Goal: Task Accomplishment & Management: Manage account settings

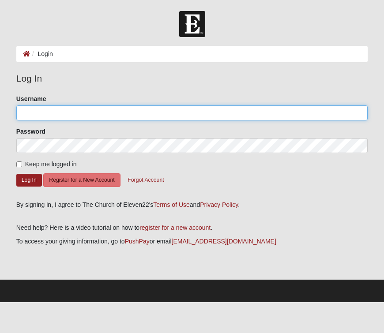
click at [108, 115] on input "Username" at bounding box center [192, 113] width 352 height 15
type input "[PERSON_NAME]"
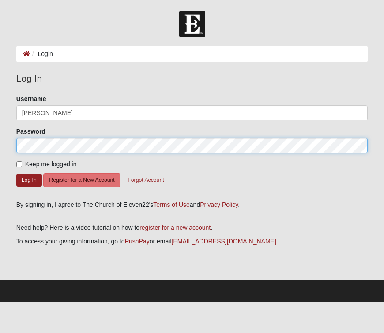
click at [16, 174] on button "Log In" at bounding box center [29, 180] width 26 height 13
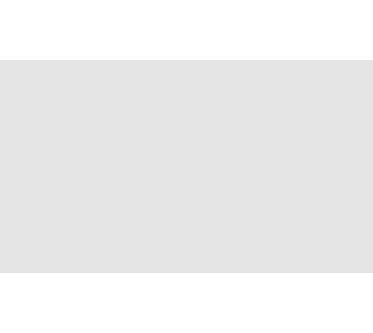
scroll to position [68, 0]
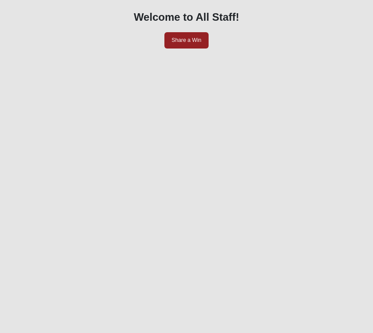
click at [360, 46] on div "Welcome to All Staff! Share a Win - 0:00:04 - 0:00:04 LIVE" at bounding box center [186, 172] width 354 height 338
click at [31, 262] on icon "Pause" at bounding box center [28, 265] width 6 height 6
